Goal: Obtain resource: Download file/media

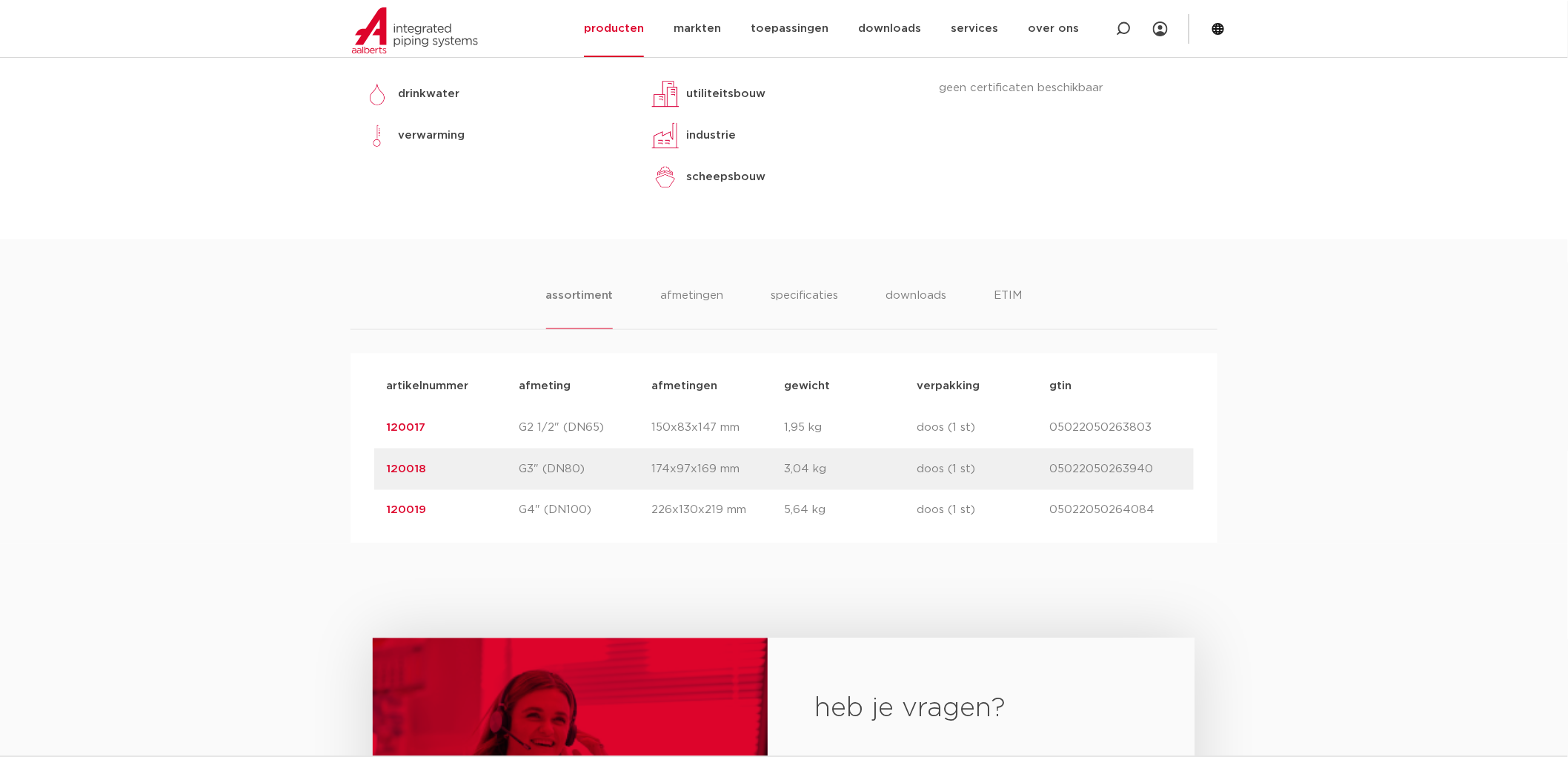
scroll to position [742, 0]
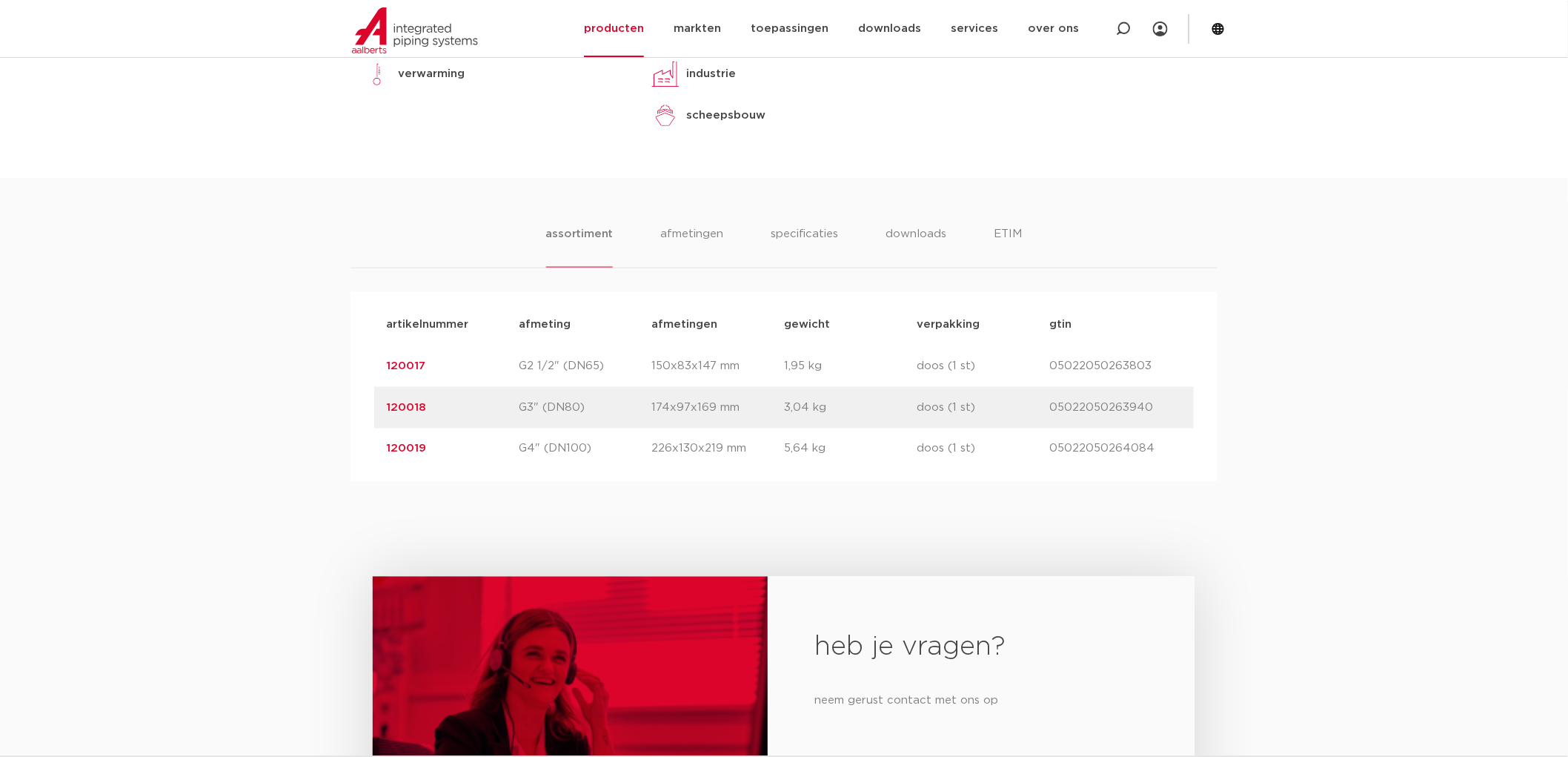
click at [402, 368] on link "120017" at bounding box center [406, 366] width 39 height 11
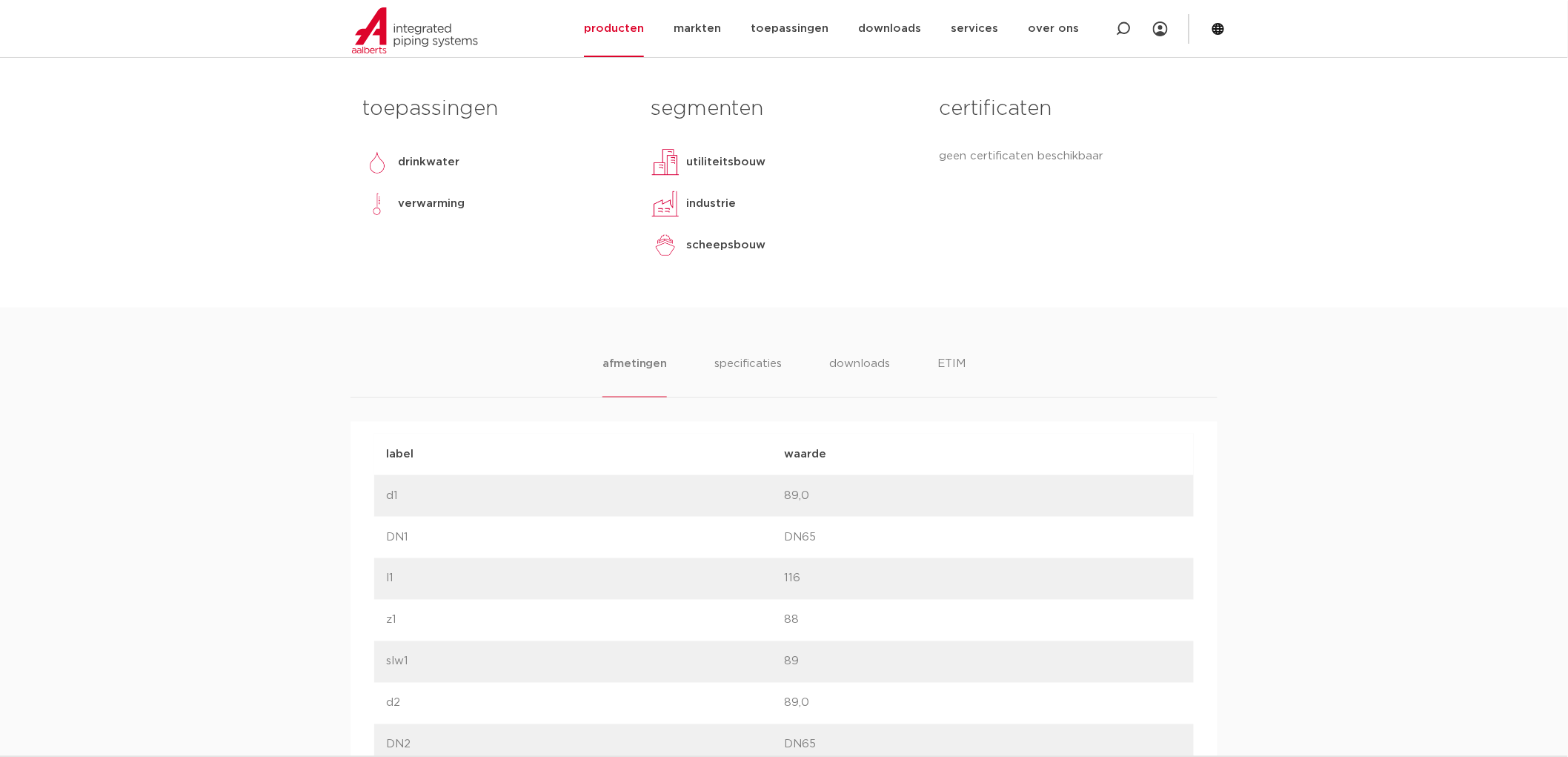
scroll to position [742, 0]
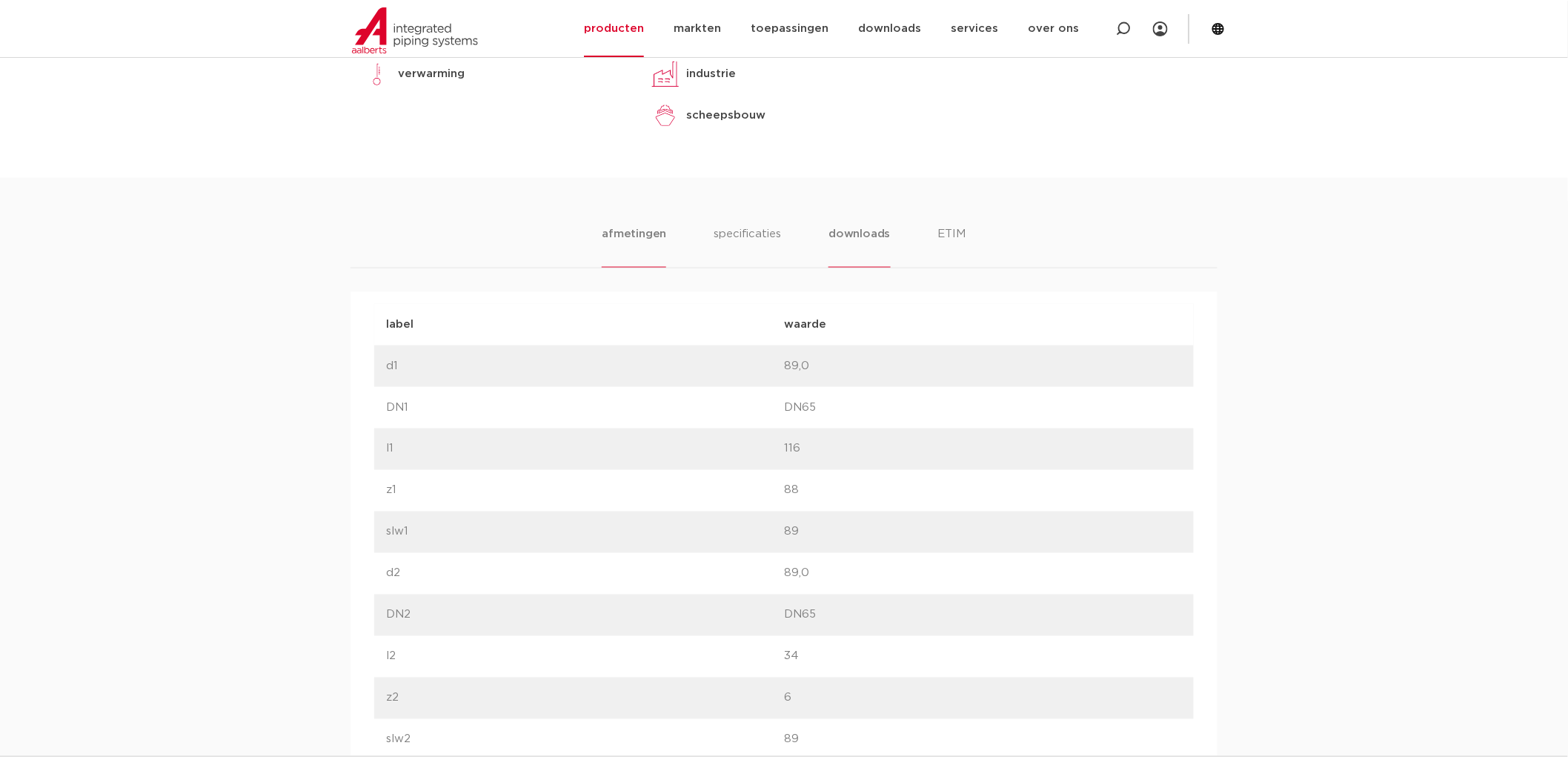
click at [852, 225] on li "downloads" at bounding box center [859, 246] width 62 height 42
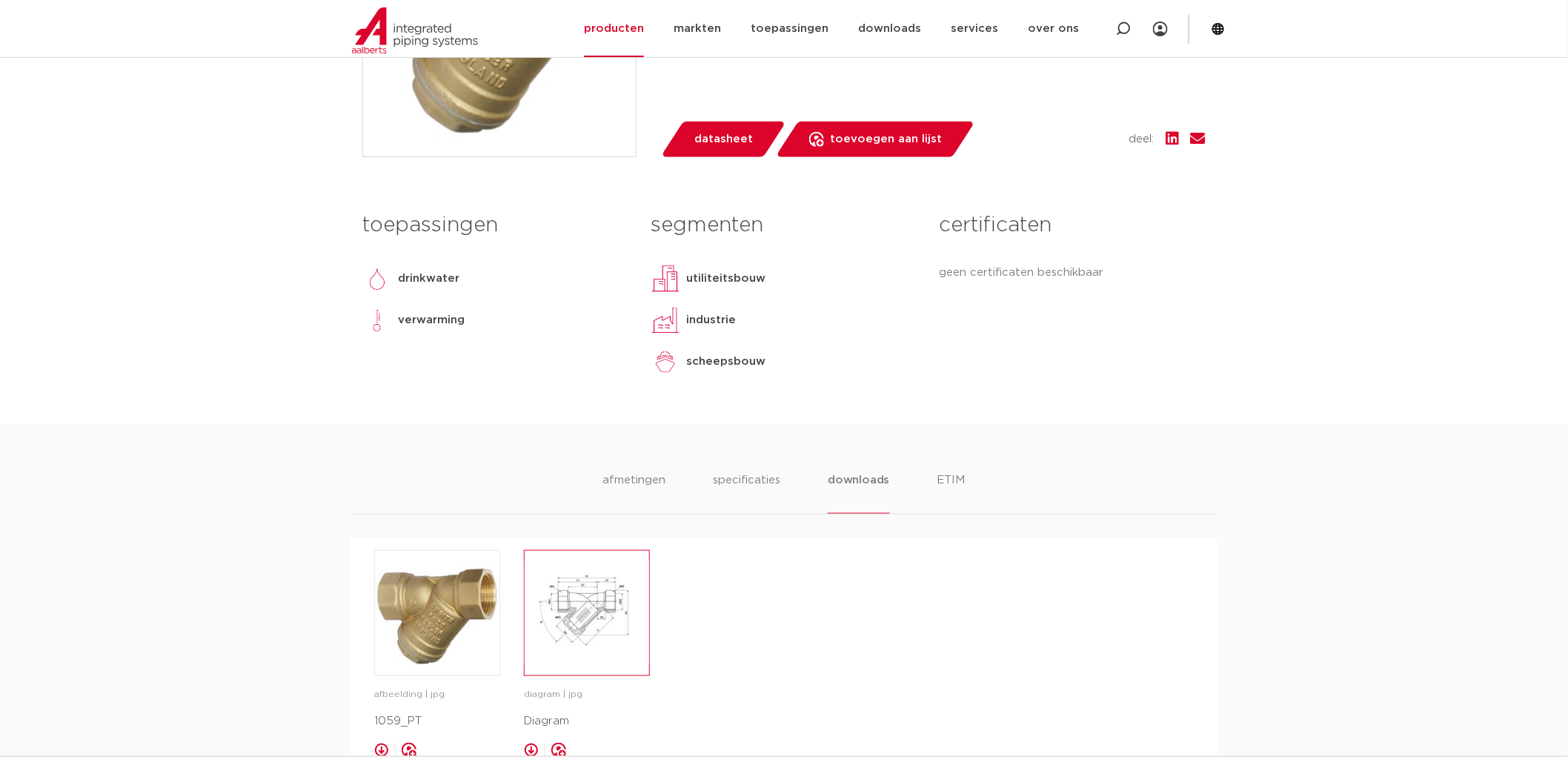
scroll to position [0, 0]
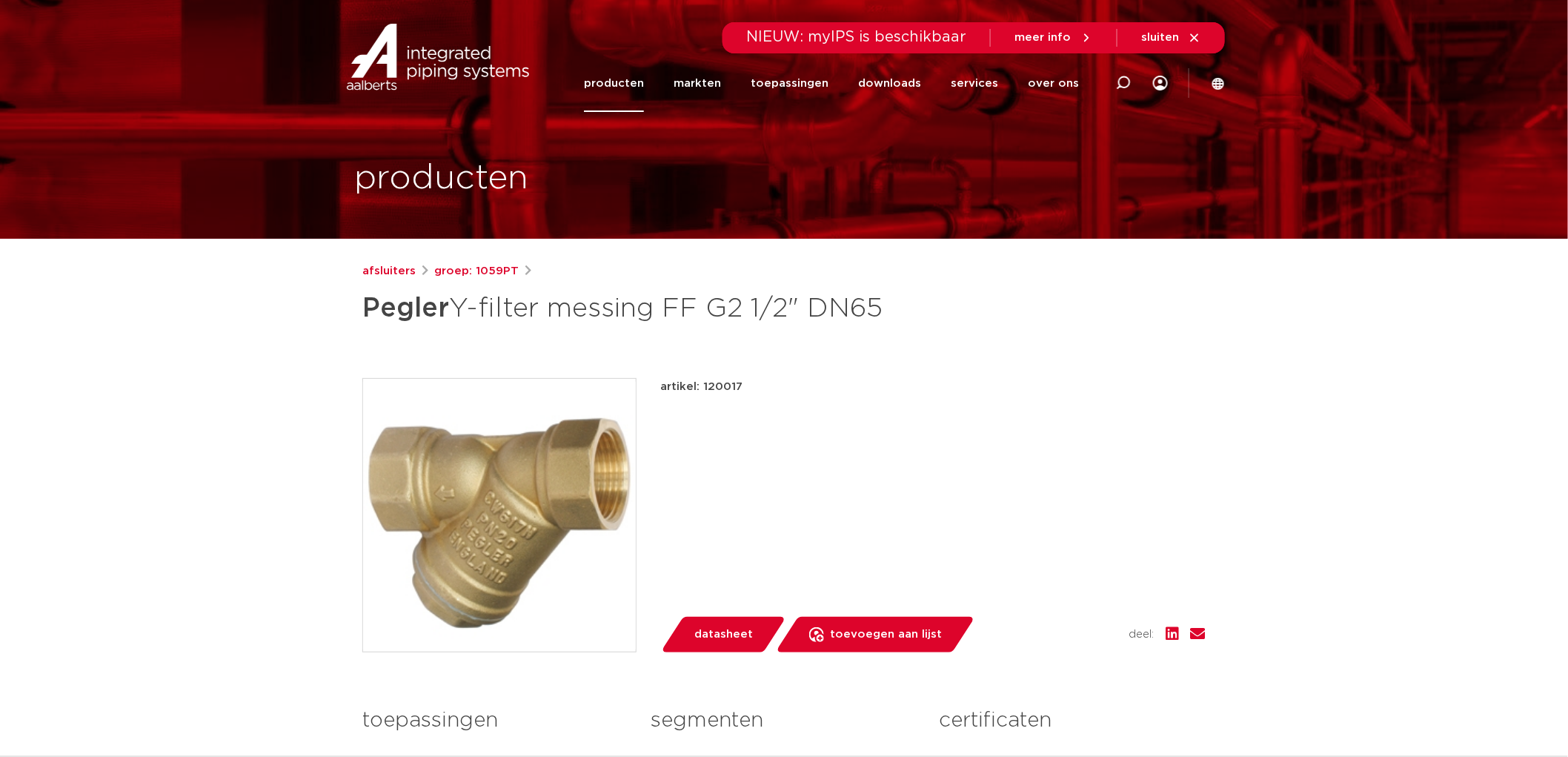
click at [469, 60] on img at bounding box center [438, 57] width 190 height 66
